Goal: Transaction & Acquisition: Purchase product/service

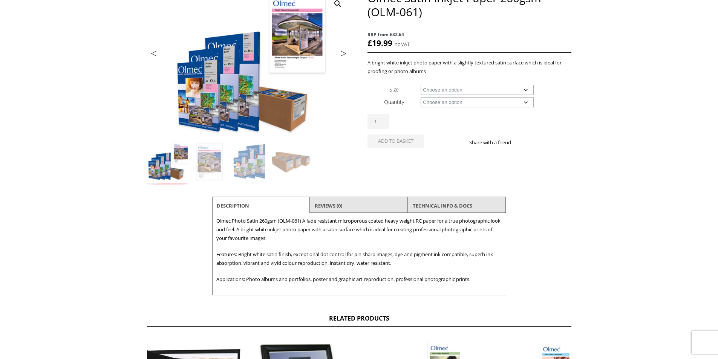
scroll to position [75, 0]
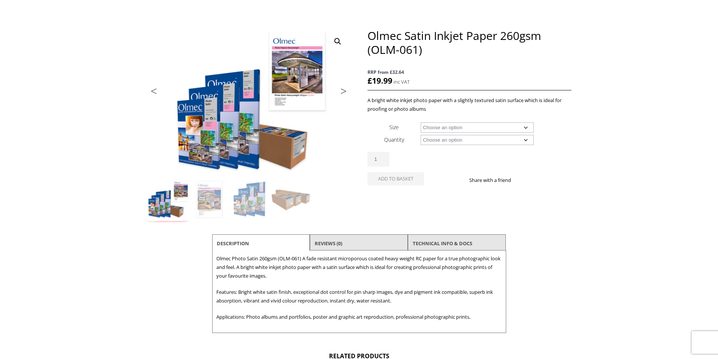
click at [217, 127] on img at bounding box center [249, 104] width 204 height 150
click at [344, 90] on link "Next" at bounding box center [340, 93] width 21 height 7
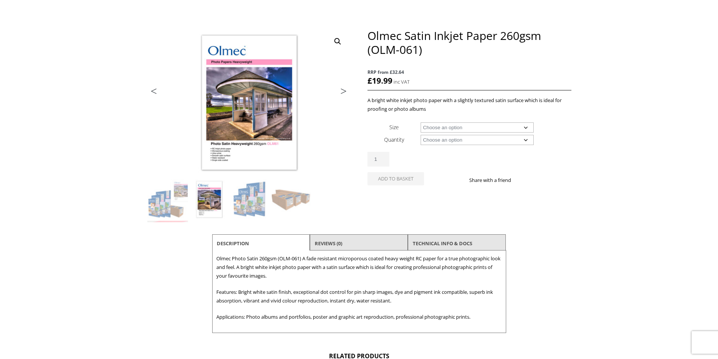
click at [344, 90] on link "Next" at bounding box center [340, 93] width 21 height 7
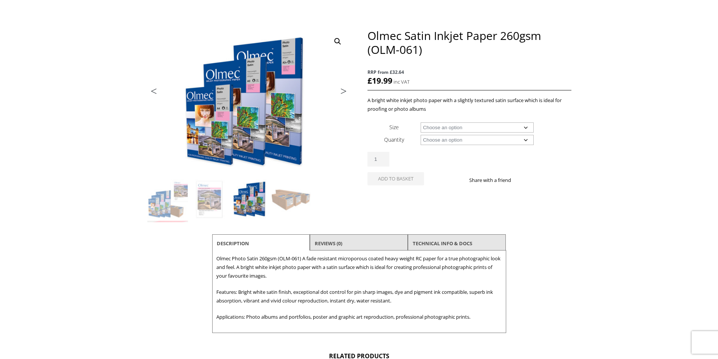
click at [211, 117] on img at bounding box center [249, 104] width 204 height 150
click at [345, 90] on link "Next" at bounding box center [340, 93] width 21 height 7
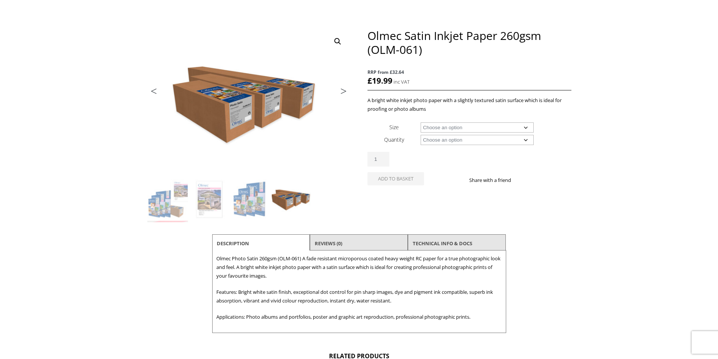
click at [345, 90] on link "Next" at bounding box center [340, 93] width 21 height 7
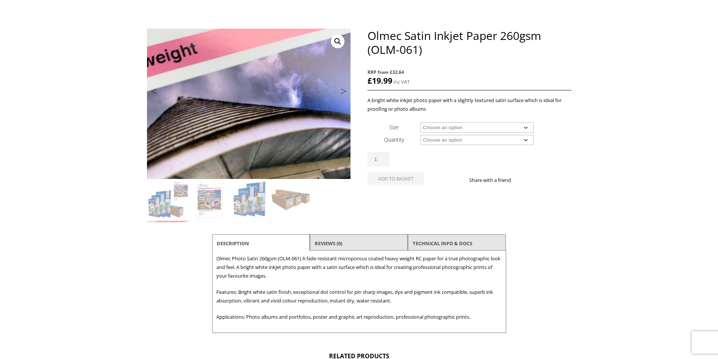
click at [345, 90] on link "Next" at bounding box center [340, 93] width 21 height 7
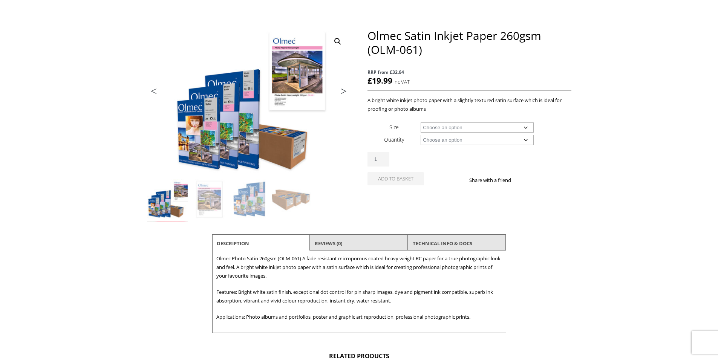
click at [345, 90] on link "Next" at bounding box center [340, 93] width 21 height 7
